Goal: Navigation & Orientation: Go to known website

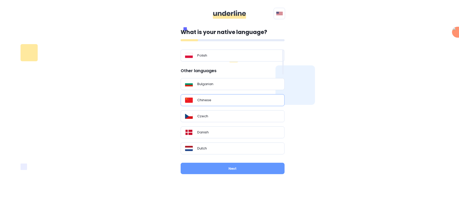
click at [226, 99] on div "Chinese" at bounding box center [232, 100] width 95 height 5
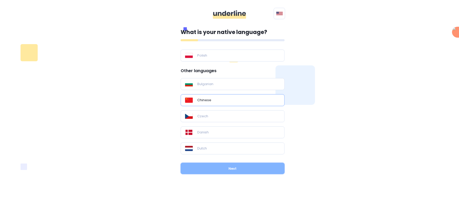
click at [236, 165] on button "Next" at bounding box center [233, 168] width 104 height 11
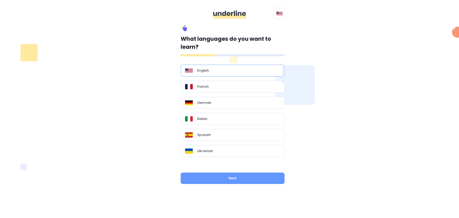
click at [223, 68] on div "English" at bounding box center [232, 70] width 95 height 5
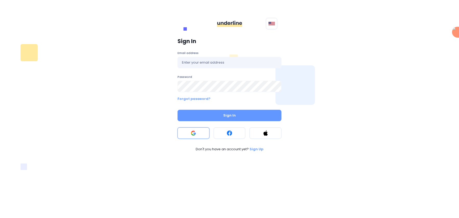
click at [193, 130] on button at bounding box center [193, 133] width 32 height 11
